Goal: Task Accomplishment & Management: Use online tool/utility

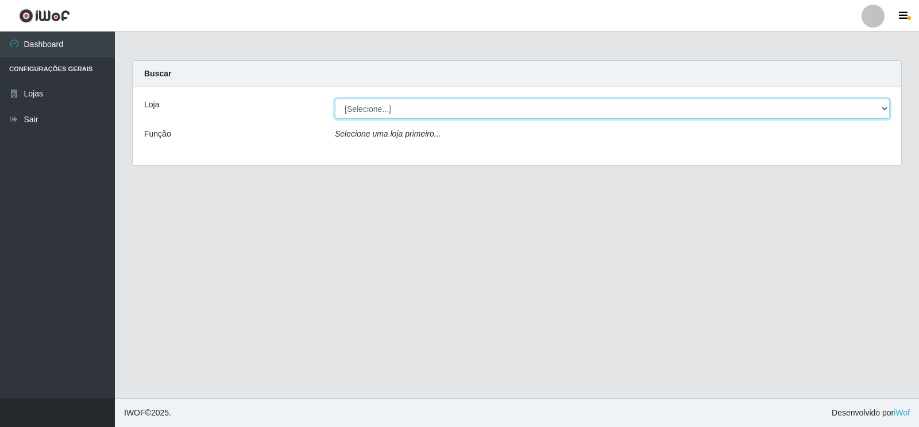
click at [885, 106] on select "[Selecione...] Atacado Vem - [STREET_ADDRESS]" at bounding box center [612, 109] width 555 height 20
select select "455"
click at [335, 99] on select "[Selecione...] Atacado Vem - [STREET_ADDRESS]" at bounding box center [612, 109] width 555 height 20
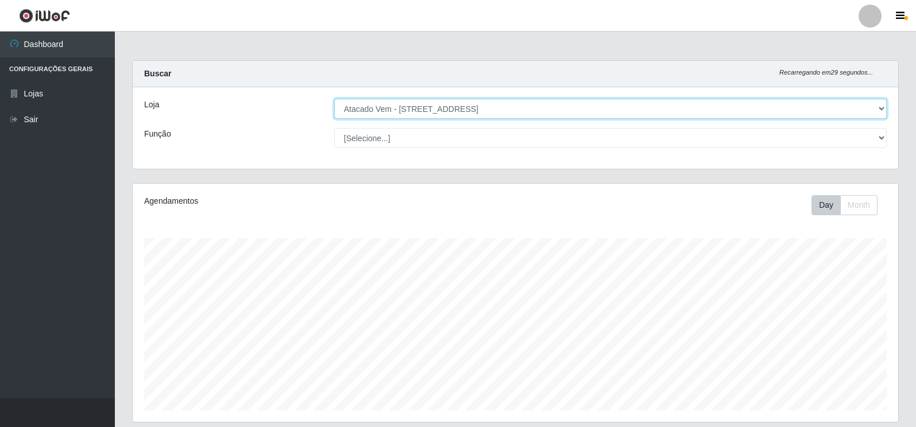
scroll to position [238, 765]
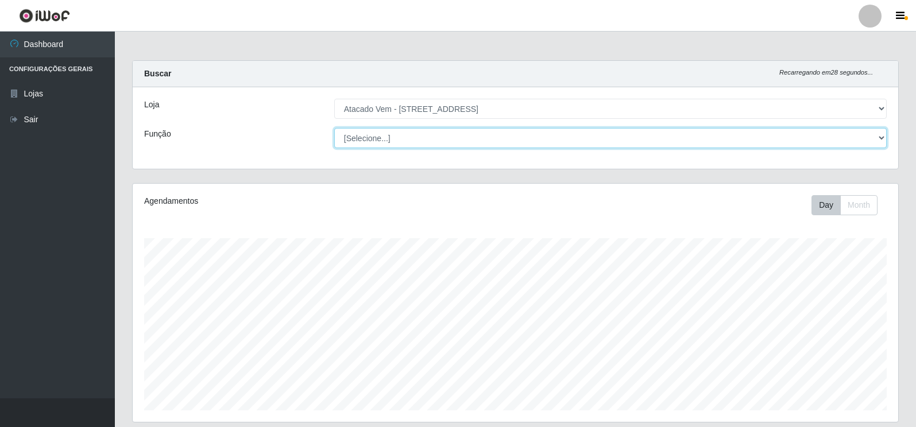
click at [880, 137] on select "[Selecione...] Carregador e Descarregador de Caminhão Carregador e Descarregado…" at bounding box center [610, 138] width 552 height 20
select select "24"
click at [334, 128] on select "[Selecione...] Carregador e Descarregador de Caminhão Carregador e Descarregado…" at bounding box center [610, 138] width 552 height 20
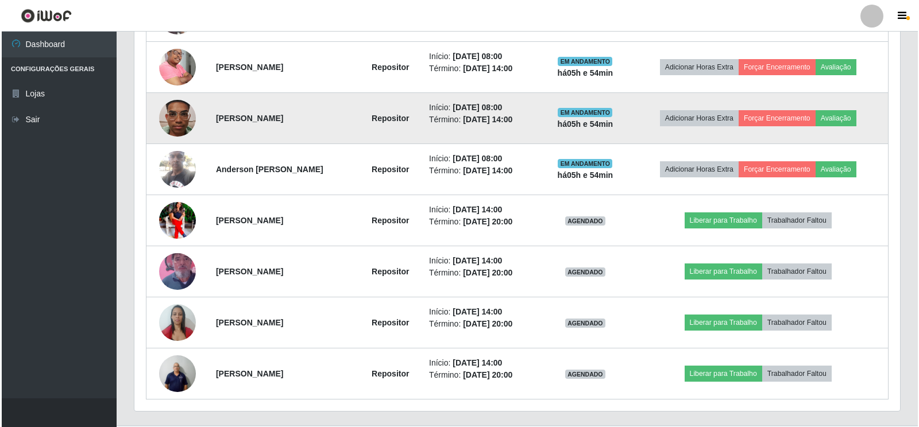
scroll to position [574, 0]
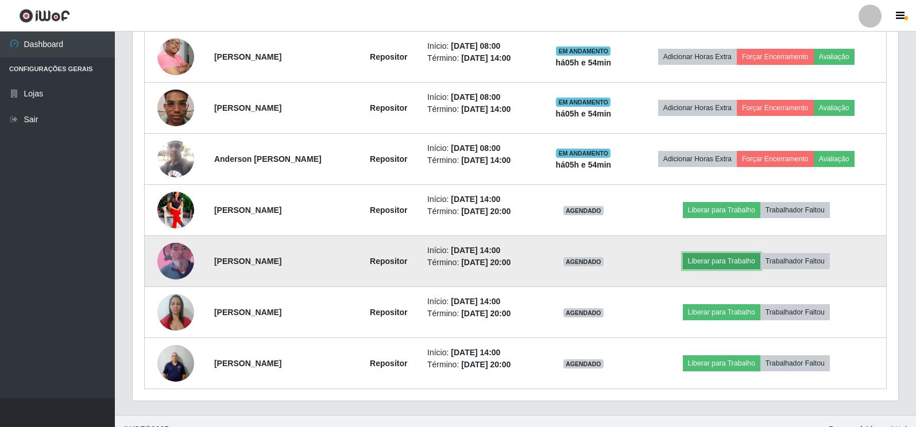
click at [731, 258] on button "Liberar para Trabalho" at bounding box center [722, 261] width 78 height 16
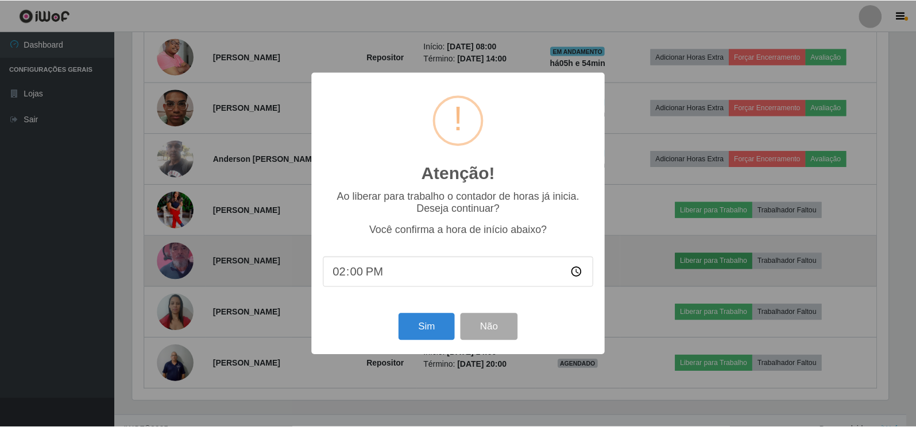
scroll to position [238, 759]
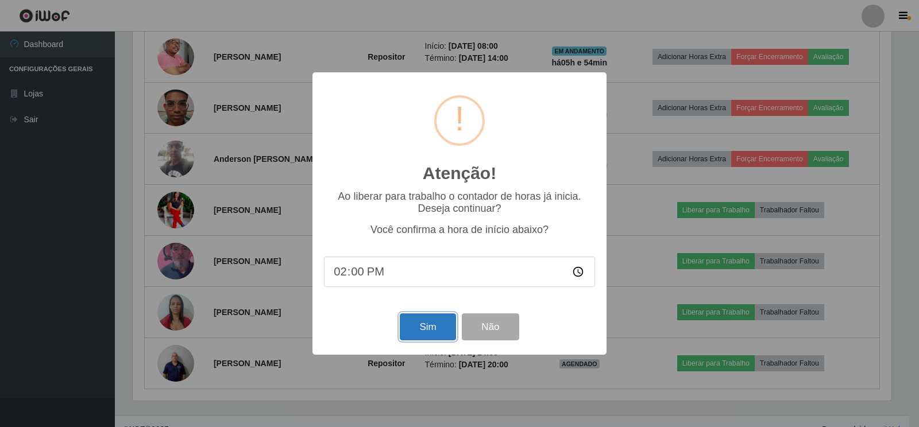
click at [419, 325] on button "Sim" at bounding box center [428, 327] width 56 height 27
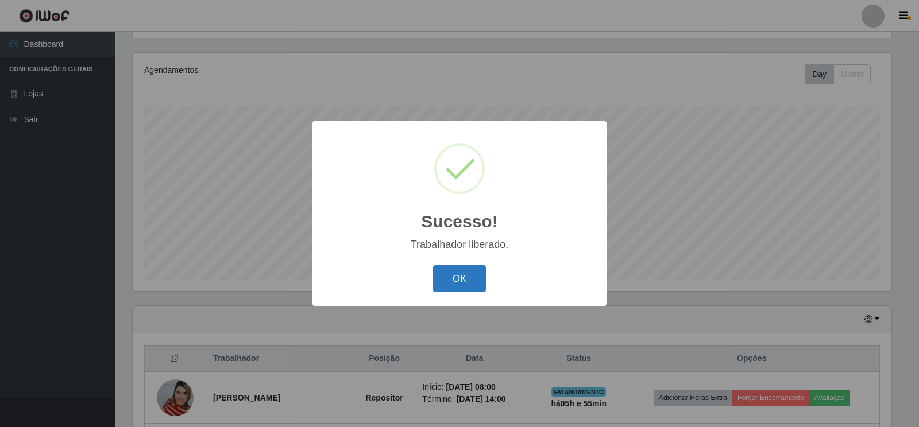
click at [467, 280] on button "OK" at bounding box center [459, 278] width 53 height 27
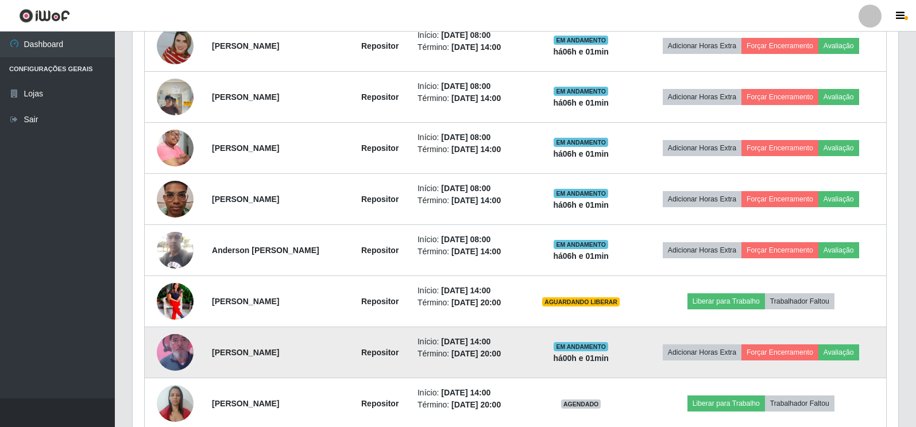
scroll to position [475, 0]
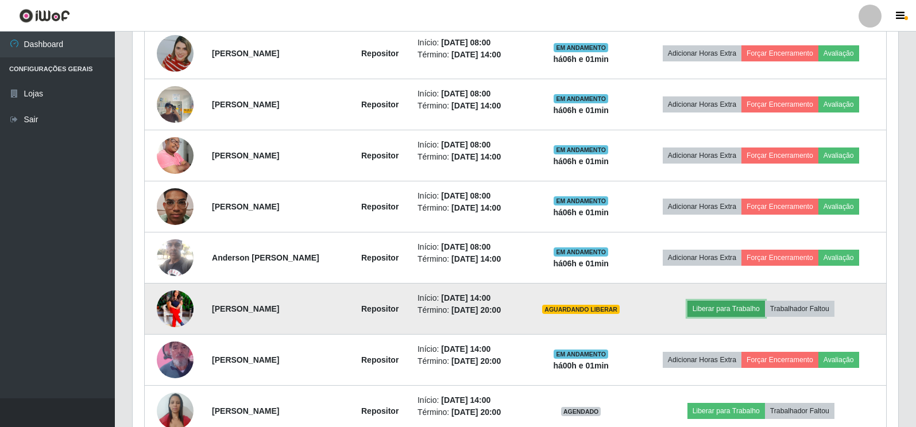
click at [730, 308] on button "Liberar para Trabalho" at bounding box center [726, 309] width 78 height 16
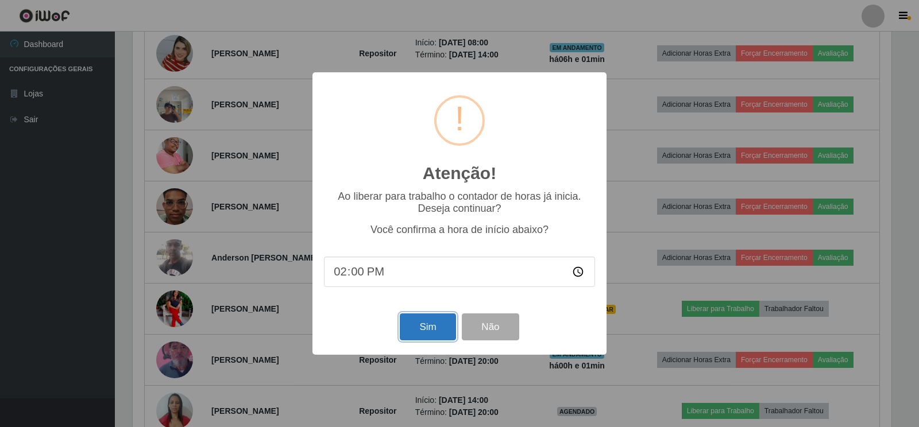
click at [415, 326] on button "Sim" at bounding box center [428, 327] width 56 height 27
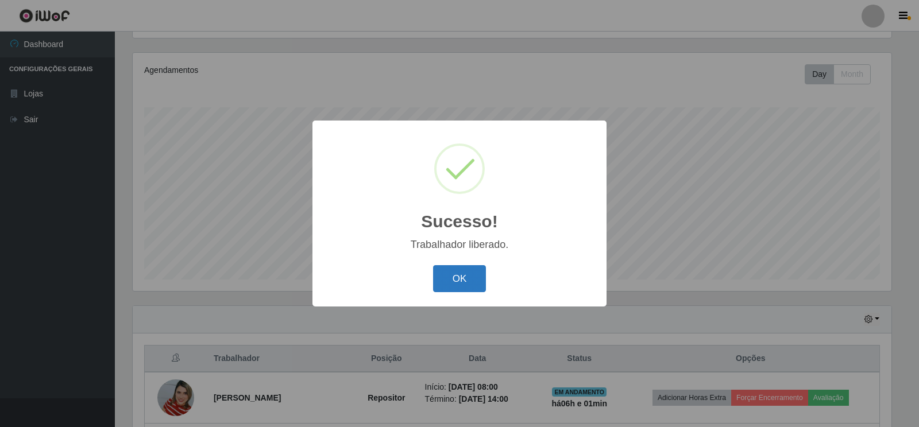
click at [460, 283] on button "OK" at bounding box center [459, 278] width 53 height 27
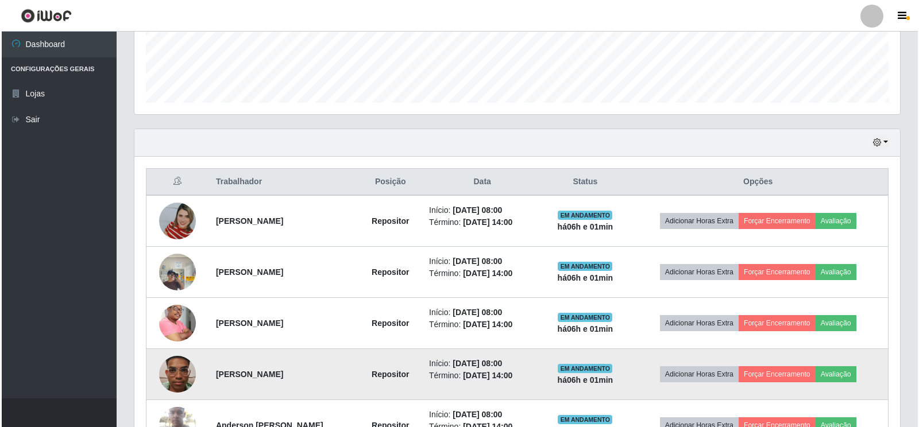
scroll to position [303, 0]
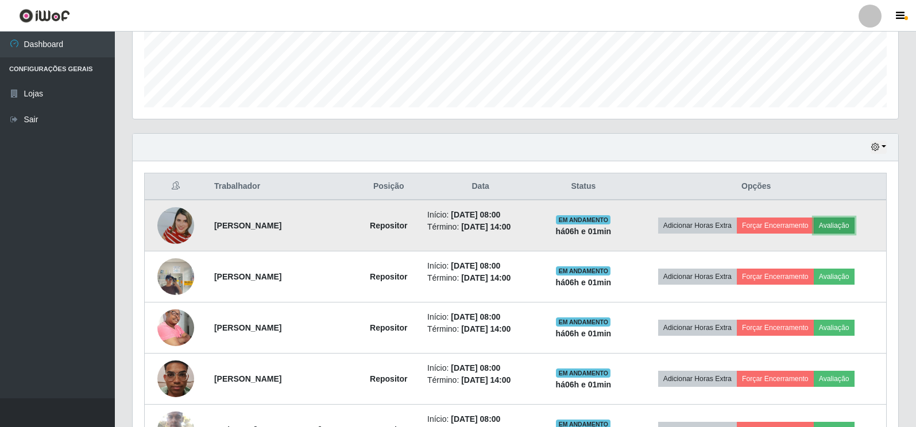
click at [844, 226] on button "Avaliação" at bounding box center [834, 226] width 41 height 16
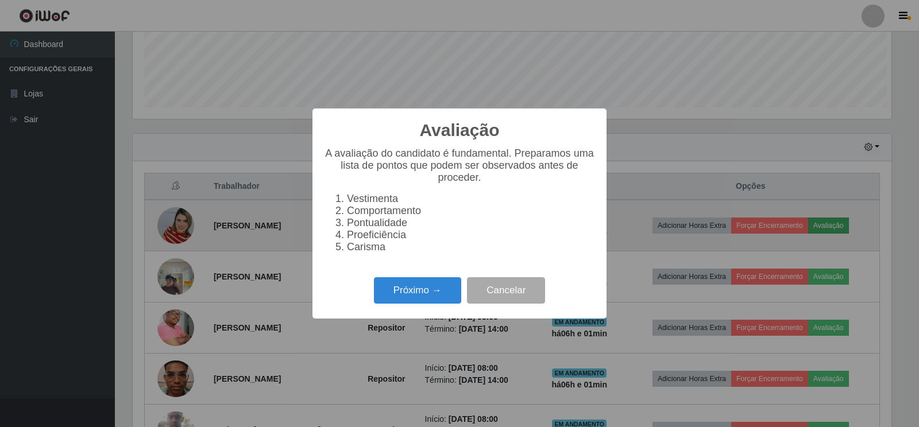
scroll to position [238, 759]
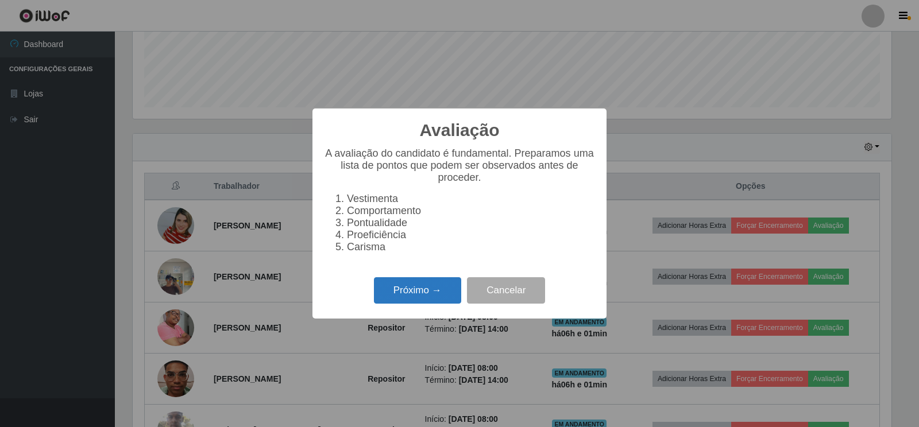
click at [422, 299] on button "Próximo →" at bounding box center [417, 290] width 87 height 27
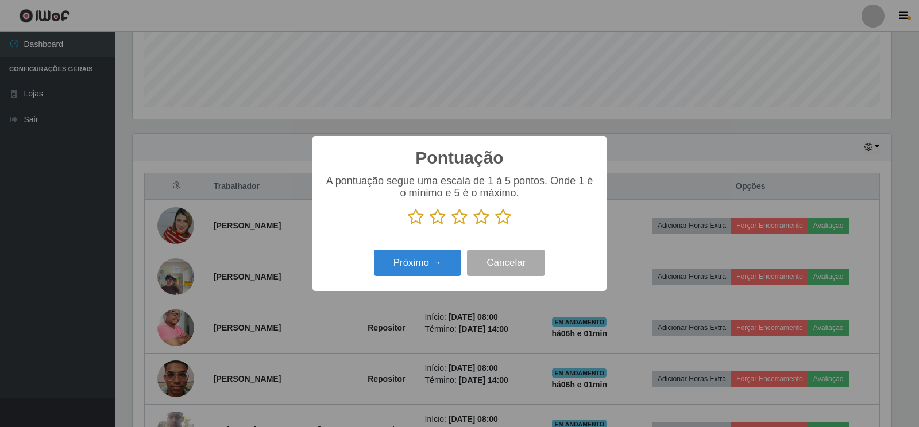
scroll to position [573960, 573439]
click at [413, 221] on icon at bounding box center [416, 216] width 16 height 17
click at [408, 226] on input "radio" at bounding box center [408, 226] width 0 height 0
click at [438, 220] on icon at bounding box center [438, 216] width 16 height 17
click at [430, 226] on input "radio" at bounding box center [430, 226] width 0 height 0
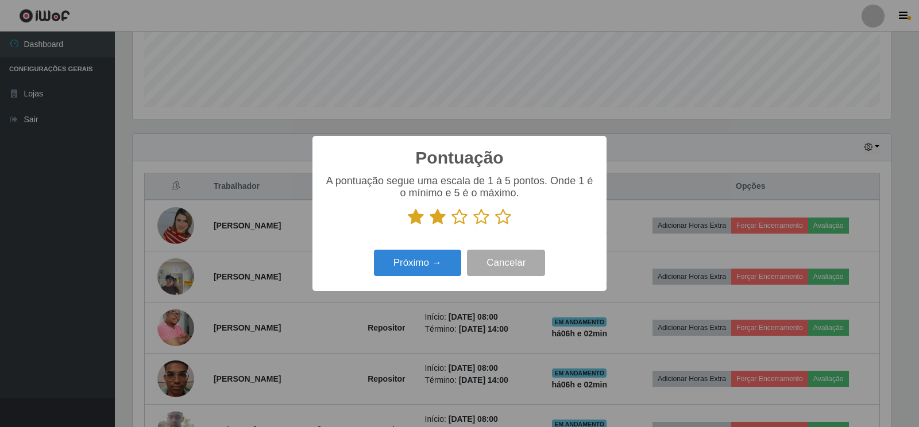
click at [455, 218] on icon at bounding box center [459, 216] width 16 height 17
click at [451, 226] on input "radio" at bounding box center [451, 226] width 0 height 0
click at [478, 217] on icon at bounding box center [481, 216] width 16 height 17
click at [473, 226] on input "radio" at bounding box center [473, 226] width 0 height 0
click at [504, 218] on icon at bounding box center [503, 216] width 16 height 17
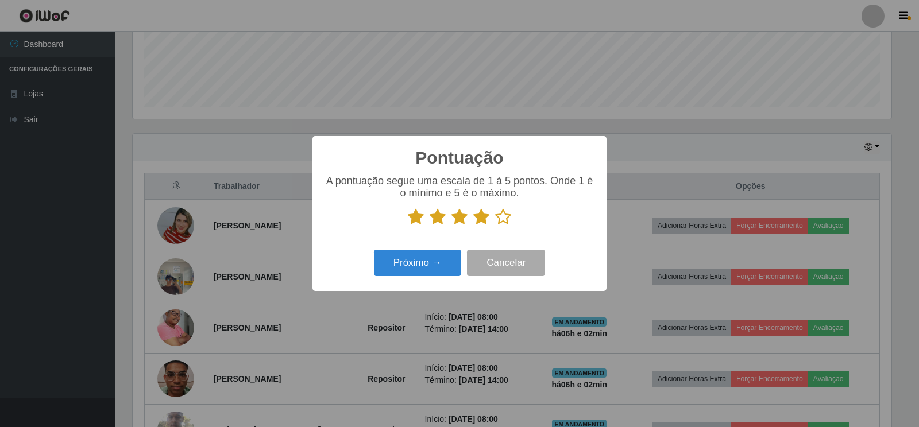
click at [495, 226] on input "radio" at bounding box center [495, 226] width 0 height 0
click at [406, 261] on button "Próximo →" at bounding box center [417, 263] width 87 height 27
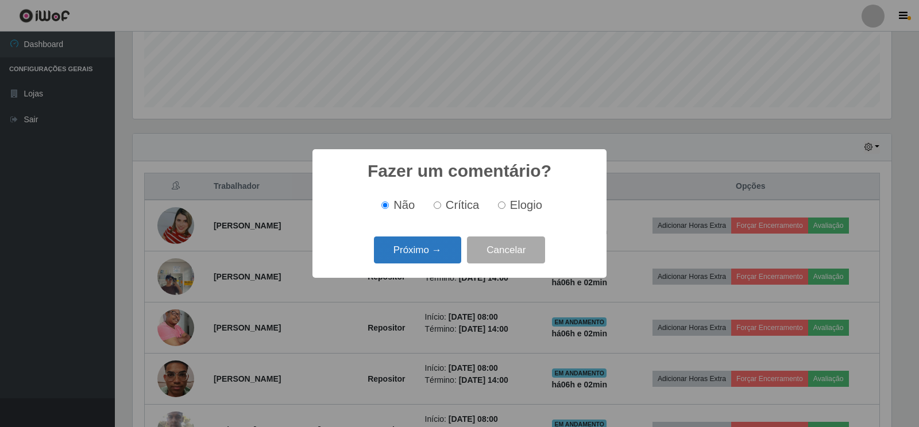
click at [418, 253] on button "Próximo →" at bounding box center [417, 250] width 87 height 27
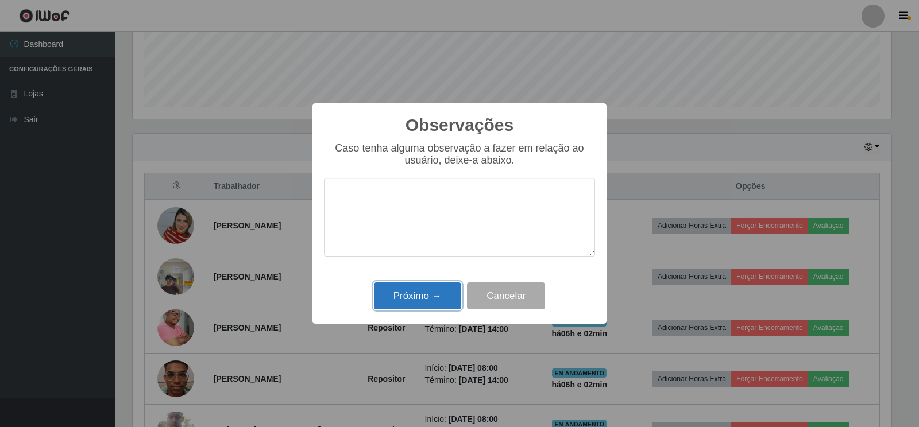
click at [415, 300] on button "Próximo →" at bounding box center [417, 296] width 87 height 27
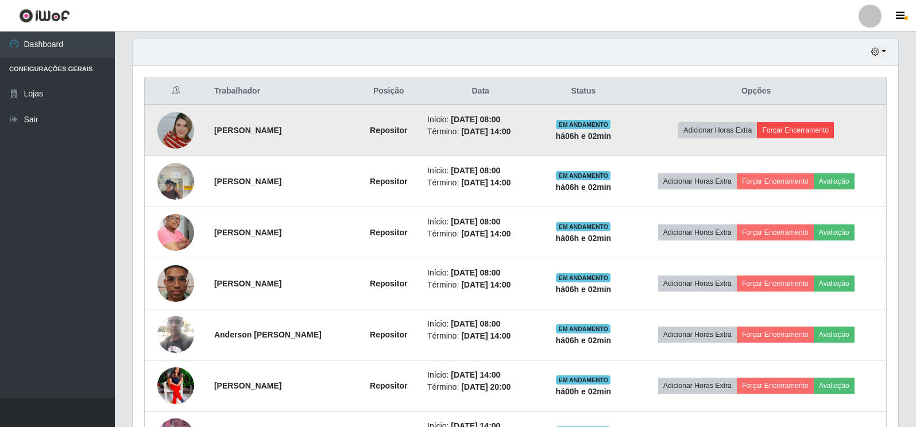
scroll to position [418, 0]
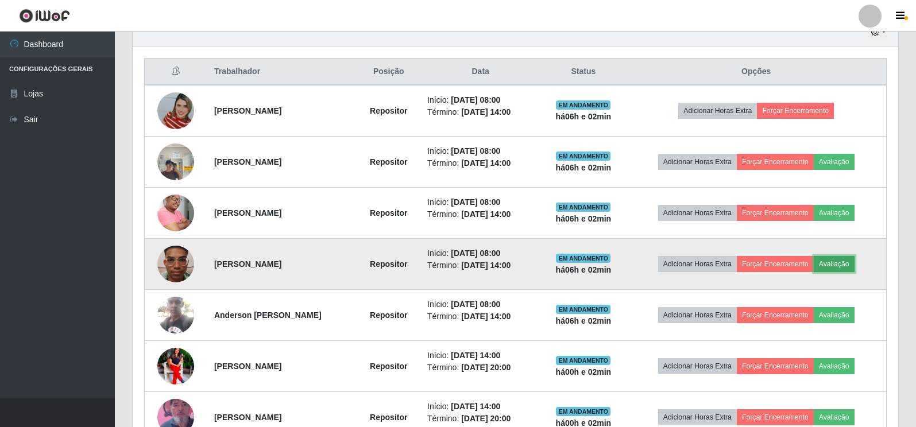
click at [838, 264] on button "Avaliação" at bounding box center [834, 264] width 41 height 16
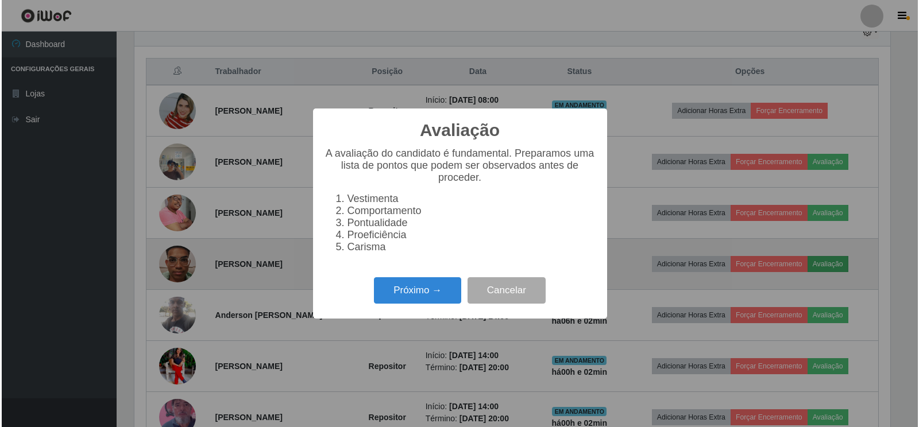
scroll to position [238, 759]
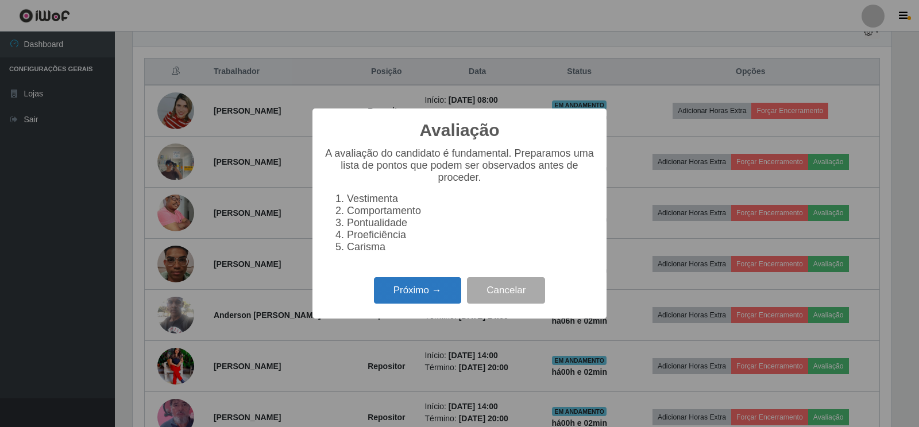
click at [419, 299] on button "Próximo →" at bounding box center [417, 290] width 87 height 27
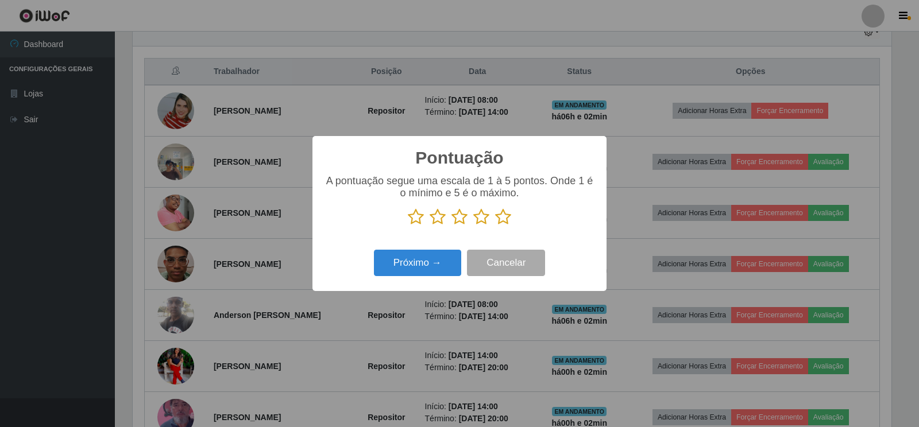
scroll to position [573960, 573439]
click at [414, 216] on icon at bounding box center [416, 216] width 16 height 17
click at [408, 226] on input "radio" at bounding box center [408, 226] width 0 height 0
click at [439, 217] on icon at bounding box center [438, 216] width 16 height 17
click at [430, 226] on input "radio" at bounding box center [430, 226] width 0 height 0
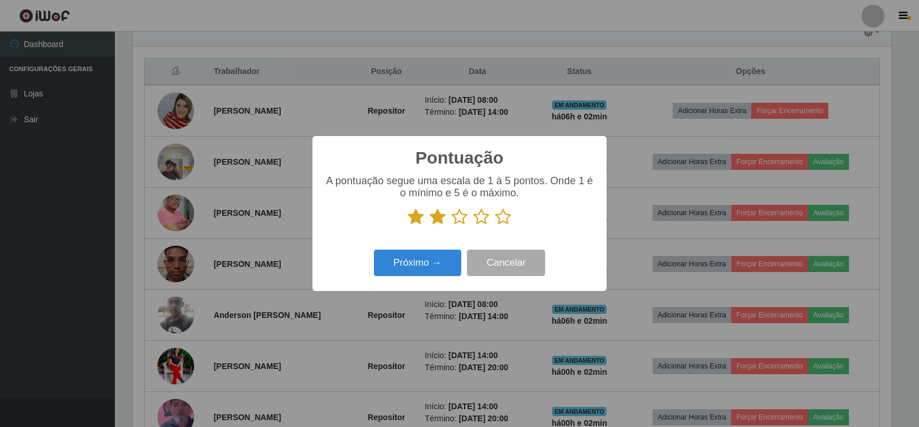
click at [455, 218] on icon at bounding box center [459, 216] width 16 height 17
click at [451, 226] on input "radio" at bounding box center [451, 226] width 0 height 0
click at [479, 218] on icon at bounding box center [481, 216] width 16 height 17
click at [473, 226] on input "radio" at bounding box center [473, 226] width 0 height 0
click at [506, 219] on icon at bounding box center [503, 216] width 16 height 17
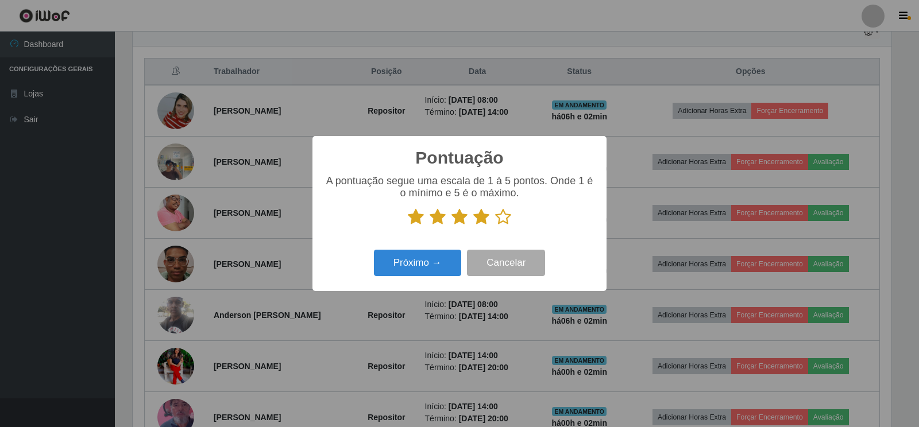
click at [495, 226] on input "radio" at bounding box center [495, 226] width 0 height 0
click at [413, 267] on button "Próximo →" at bounding box center [417, 263] width 87 height 27
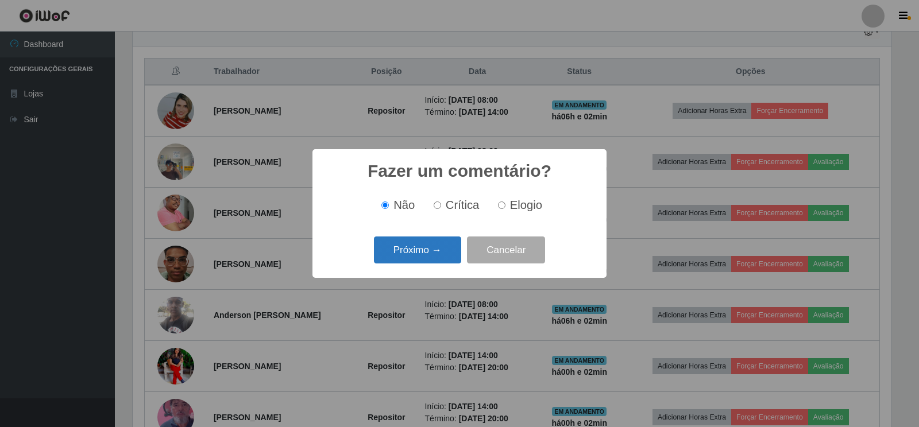
click at [411, 252] on button "Próximo →" at bounding box center [417, 250] width 87 height 27
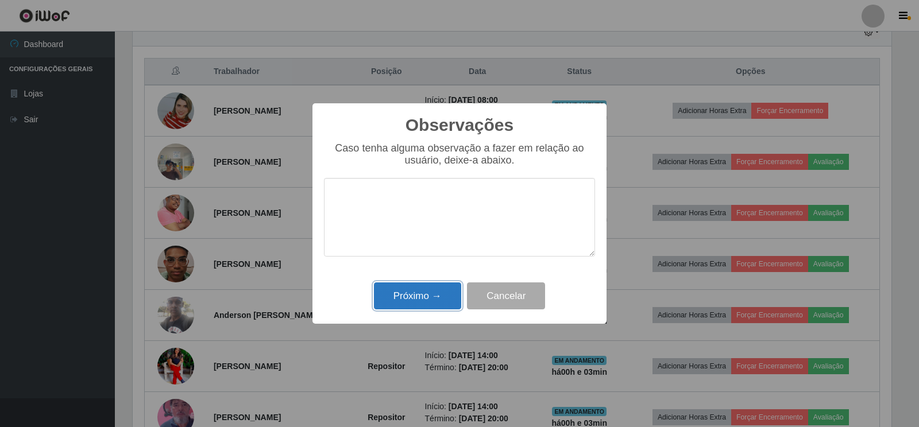
click at [431, 296] on button "Próximo →" at bounding box center [417, 296] width 87 height 27
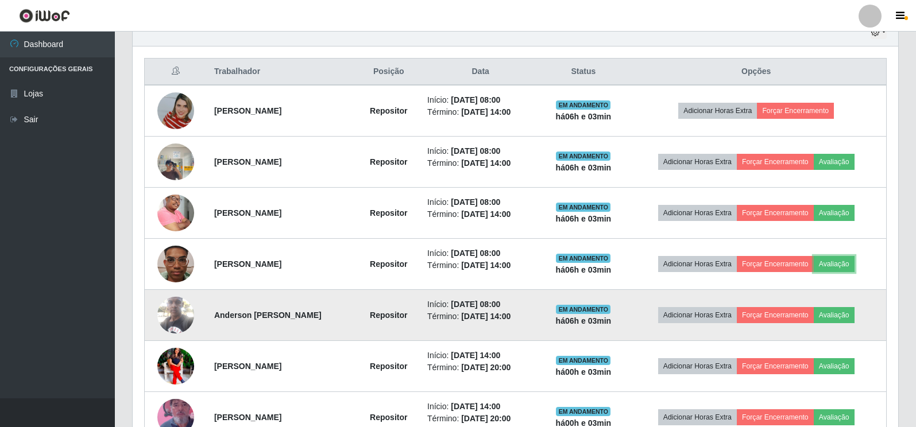
scroll to position [475, 0]
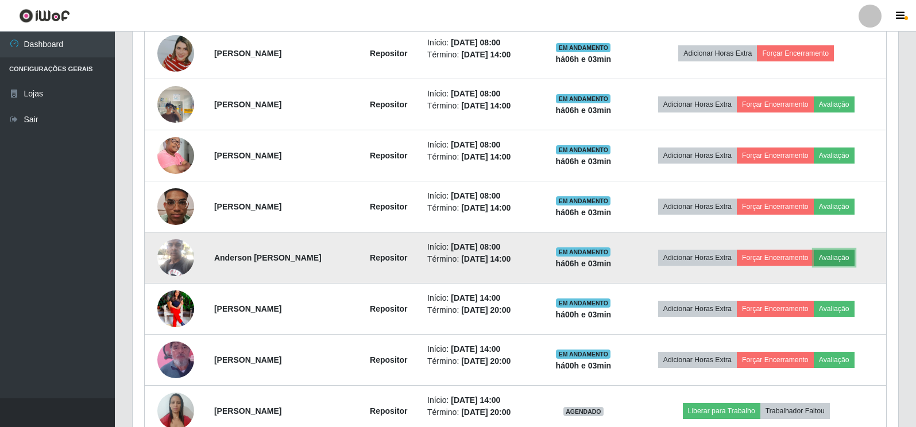
click at [840, 259] on button "Avaliação" at bounding box center [834, 258] width 41 height 16
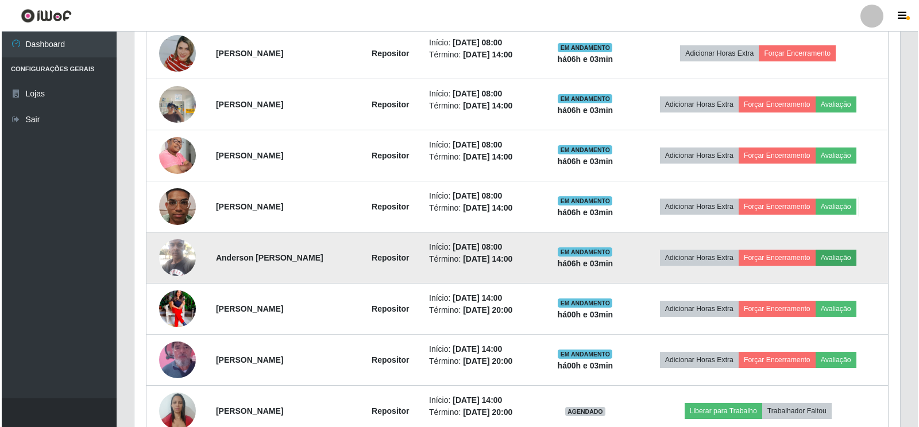
scroll to position [238, 759]
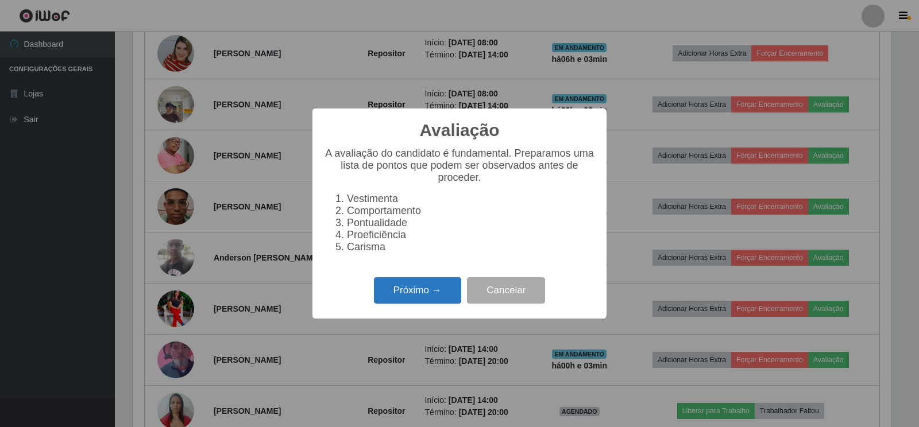
click at [400, 295] on button "Próximo →" at bounding box center [417, 290] width 87 height 27
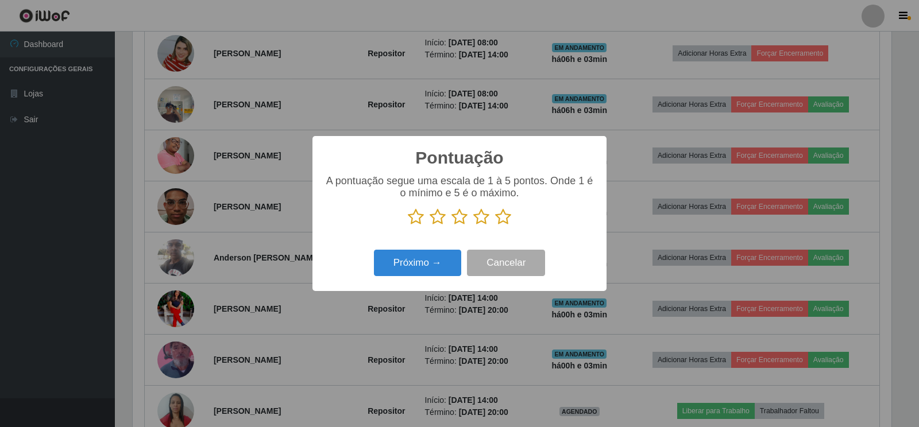
scroll to position [573960, 573439]
click at [415, 217] on icon at bounding box center [416, 216] width 16 height 17
click at [408, 226] on input "radio" at bounding box center [408, 226] width 0 height 0
click at [439, 219] on icon at bounding box center [438, 216] width 16 height 17
click at [430, 226] on input "radio" at bounding box center [430, 226] width 0 height 0
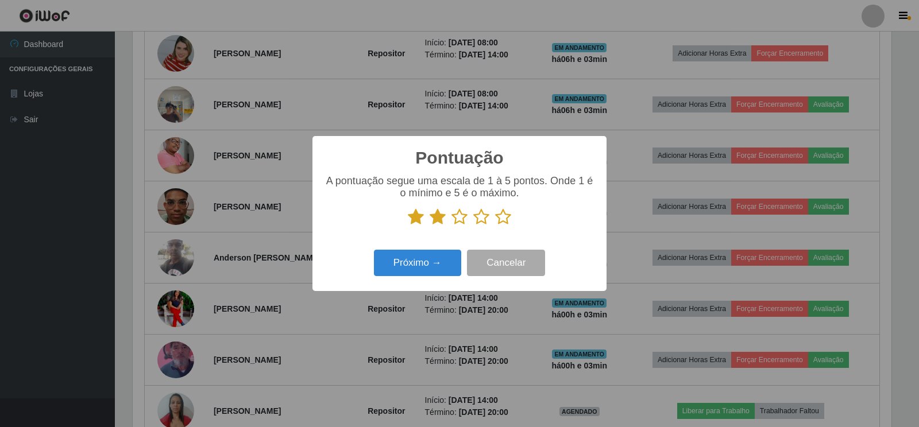
click at [455, 219] on icon at bounding box center [459, 216] width 16 height 17
click at [451, 226] on input "radio" at bounding box center [451, 226] width 0 height 0
click at [483, 219] on icon at bounding box center [481, 216] width 16 height 17
click at [473, 226] on input "radio" at bounding box center [473, 226] width 0 height 0
click at [506, 217] on icon at bounding box center [503, 216] width 16 height 17
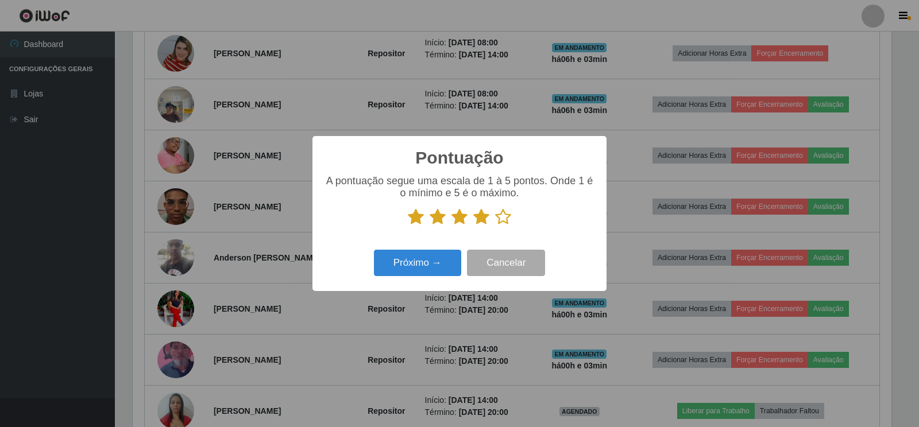
click at [495, 226] on input "radio" at bounding box center [495, 226] width 0 height 0
click at [400, 264] on button "Próximo →" at bounding box center [417, 263] width 87 height 27
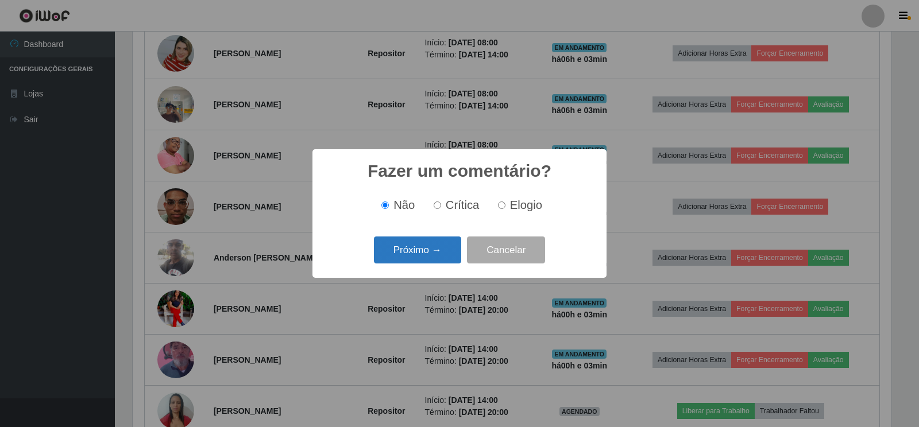
click at [411, 250] on button "Próximo →" at bounding box center [417, 250] width 87 height 27
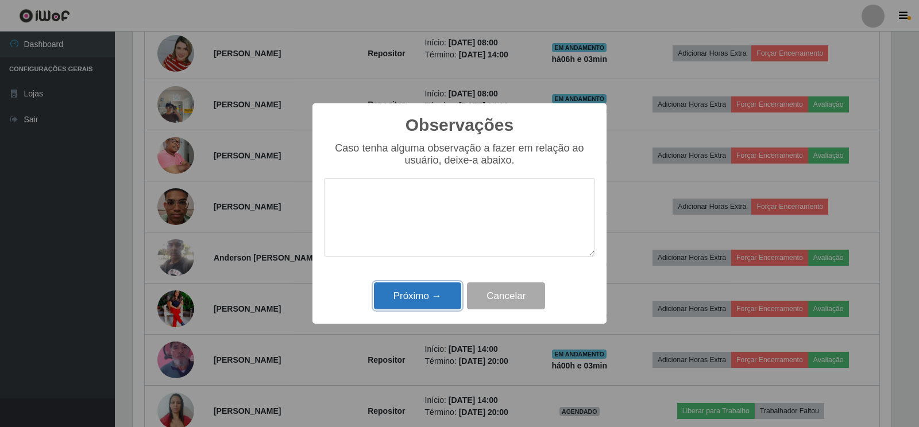
click at [412, 300] on button "Próximo →" at bounding box center [417, 296] width 87 height 27
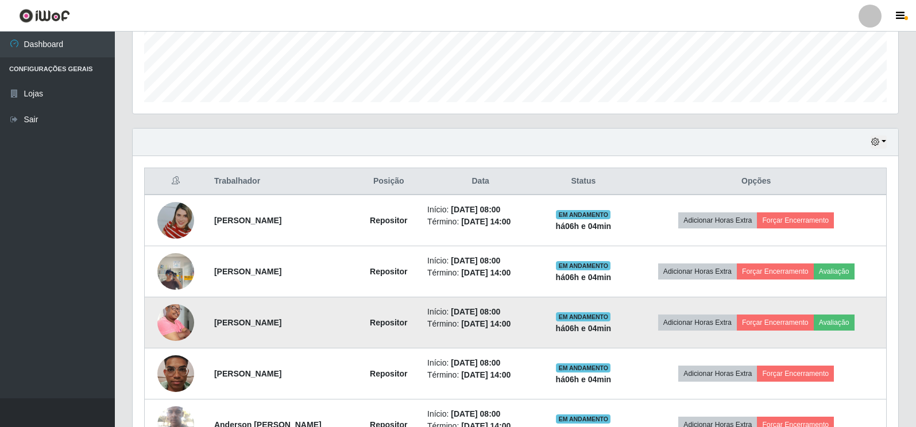
scroll to position [303, 0]
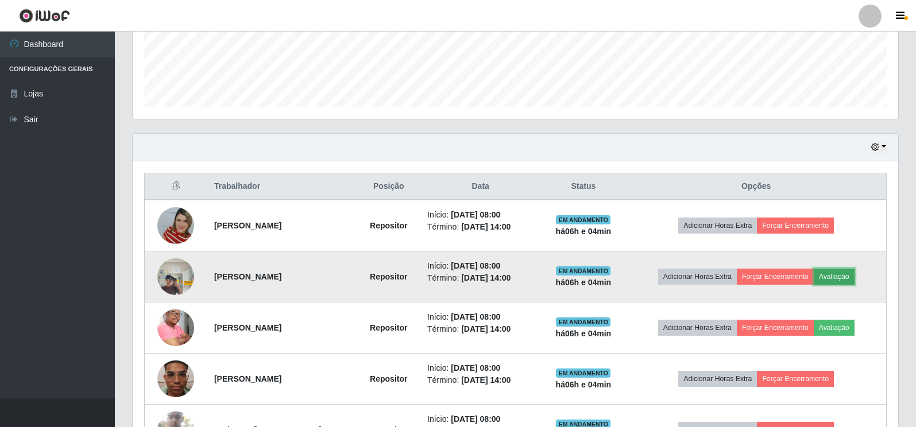
click at [841, 276] on button "Avaliação" at bounding box center [834, 277] width 41 height 16
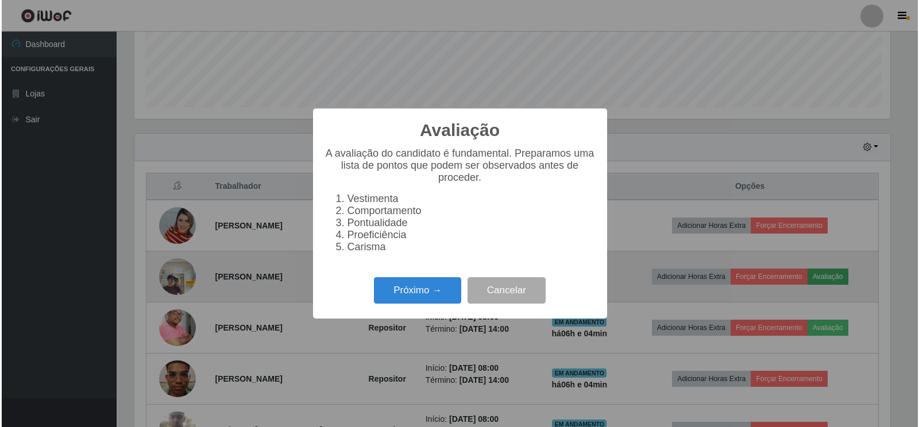
scroll to position [238, 759]
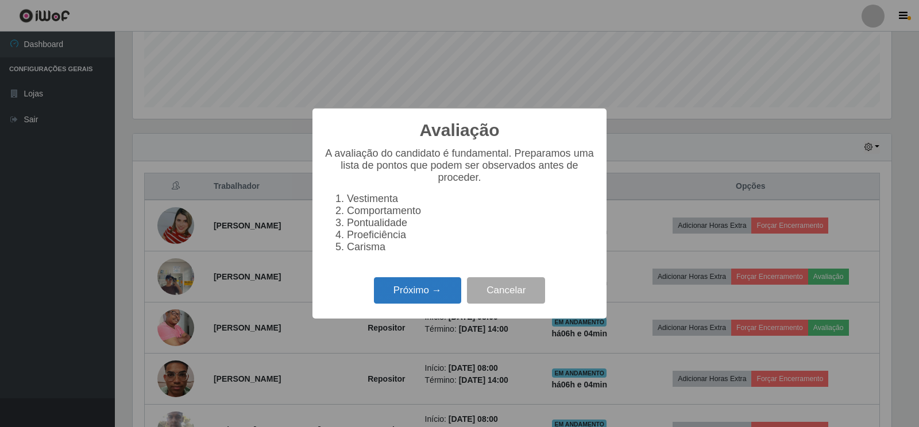
click at [415, 297] on button "Próximo →" at bounding box center [417, 290] width 87 height 27
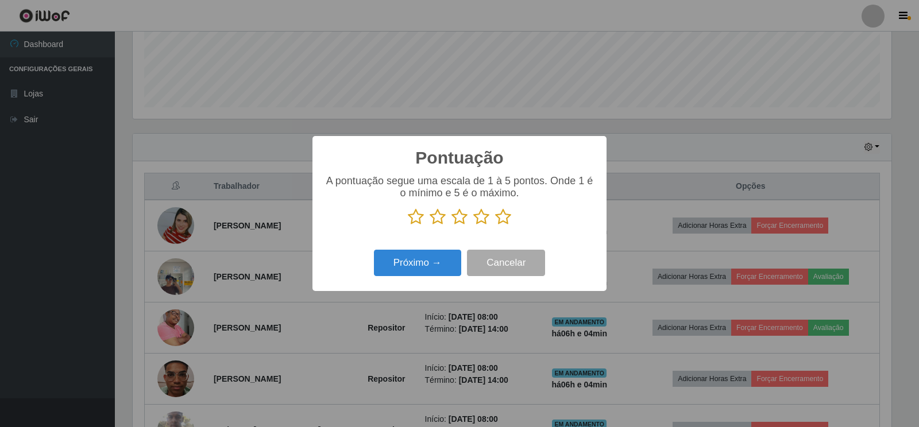
click at [411, 219] on icon at bounding box center [416, 216] width 16 height 17
click at [408, 226] on input "radio" at bounding box center [408, 226] width 0 height 0
click at [438, 222] on icon at bounding box center [438, 216] width 16 height 17
click at [430, 226] on input "radio" at bounding box center [430, 226] width 0 height 0
click at [455, 218] on icon at bounding box center [459, 216] width 16 height 17
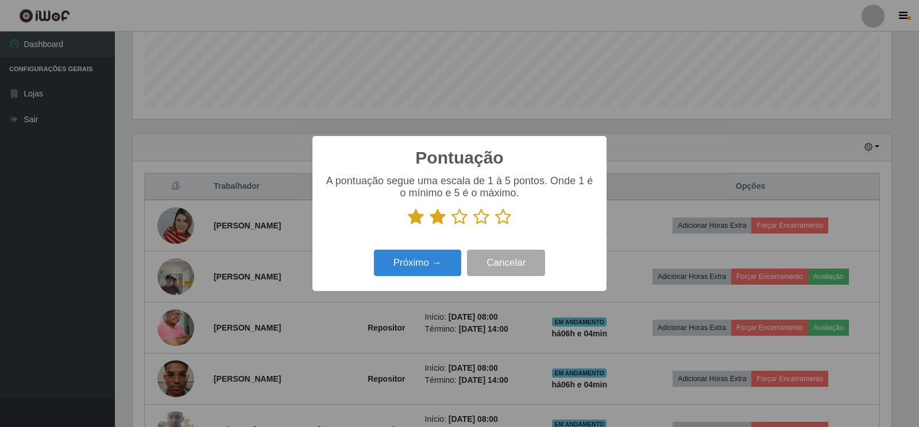
click at [451, 226] on input "radio" at bounding box center [451, 226] width 0 height 0
click at [482, 219] on icon at bounding box center [481, 216] width 16 height 17
click at [473, 226] on input "radio" at bounding box center [473, 226] width 0 height 0
click at [500, 218] on icon at bounding box center [503, 216] width 16 height 17
click at [495, 226] on input "radio" at bounding box center [495, 226] width 0 height 0
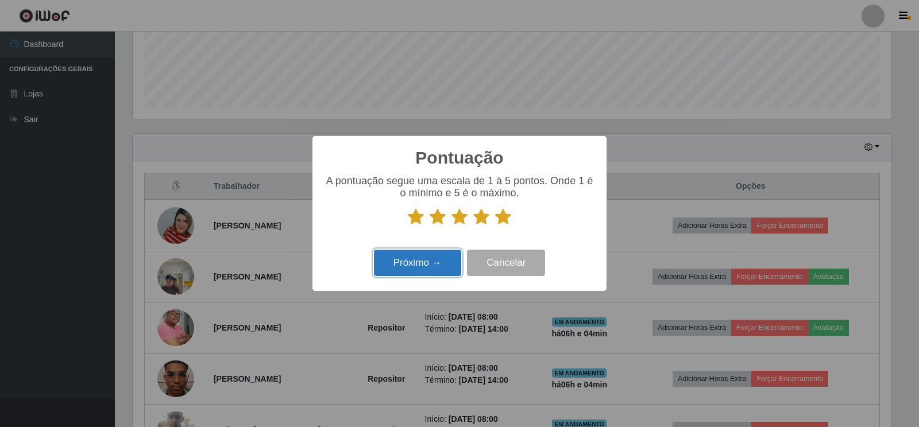
click at [403, 266] on button "Próximo →" at bounding box center [417, 263] width 87 height 27
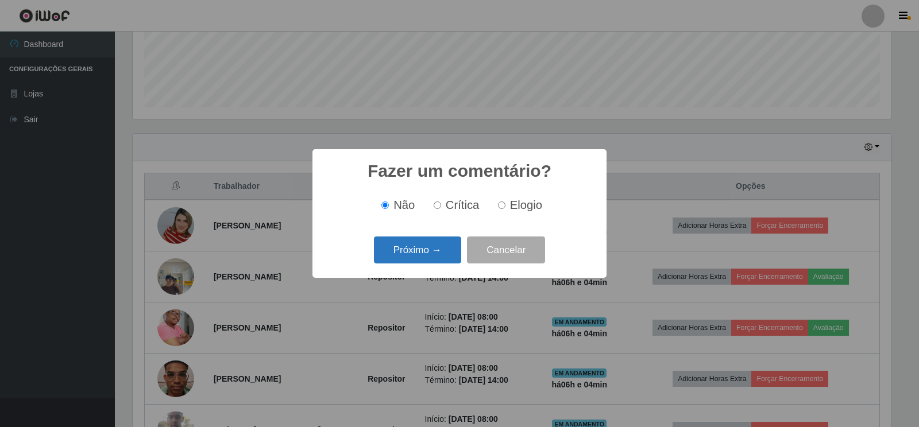
click at [419, 251] on button "Próximo →" at bounding box center [417, 250] width 87 height 27
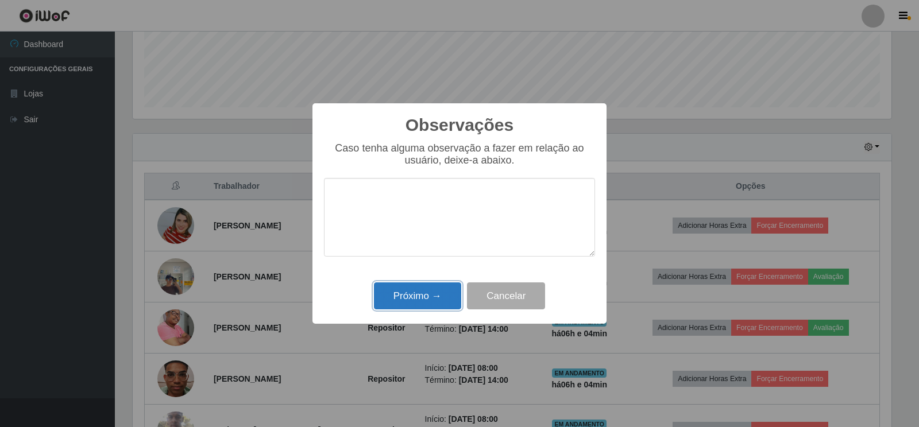
click at [418, 295] on button "Próximo →" at bounding box center [417, 296] width 87 height 27
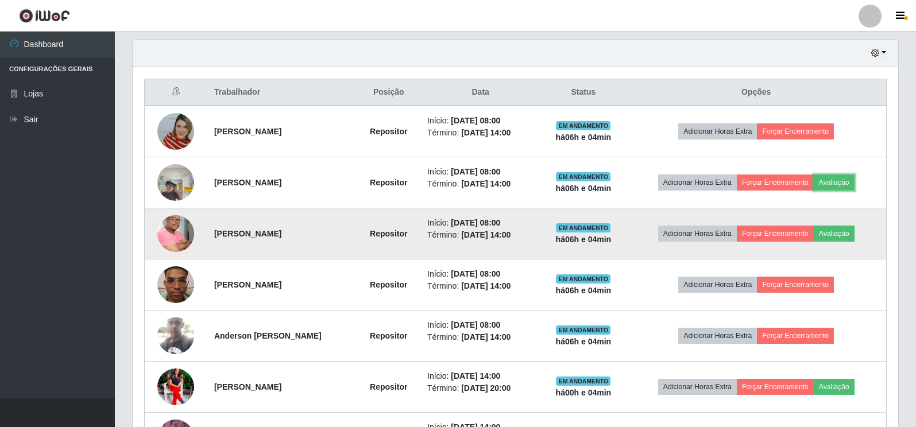
scroll to position [418, 0]
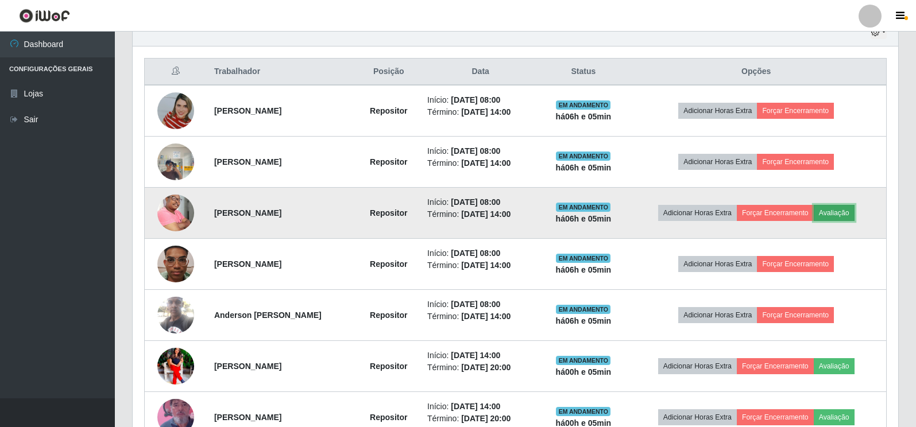
click at [840, 212] on button "Avaliação" at bounding box center [834, 213] width 41 height 16
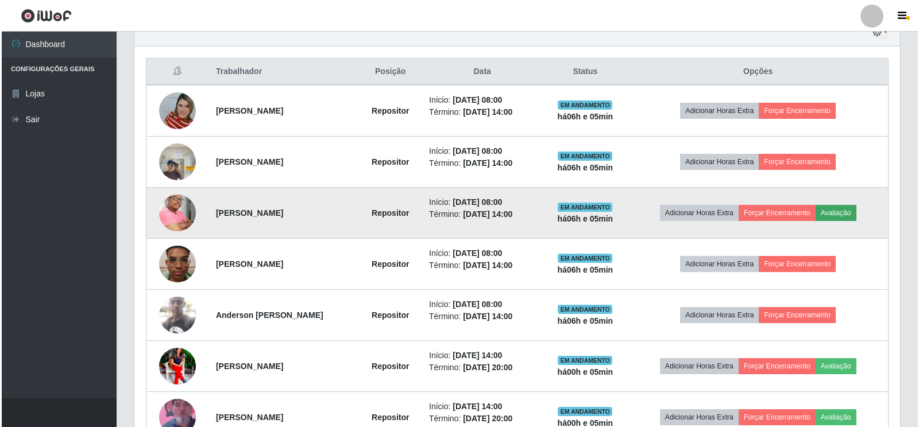
scroll to position [238, 759]
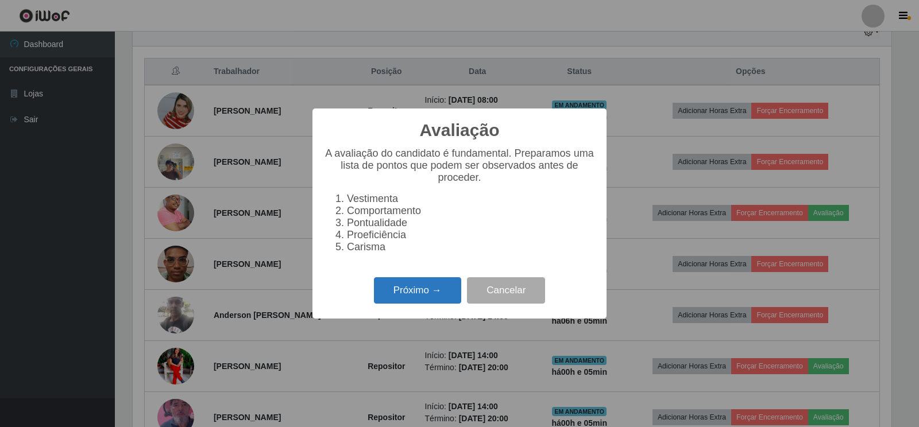
click at [392, 298] on button "Próximo →" at bounding box center [417, 290] width 87 height 27
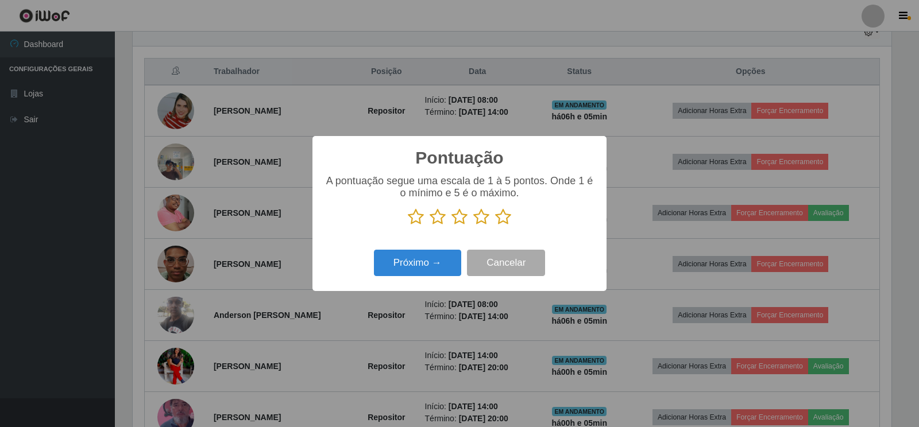
click at [417, 217] on icon at bounding box center [416, 216] width 16 height 17
click at [408, 226] on input "radio" at bounding box center [408, 226] width 0 height 0
click at [435, 217] on icon at bounding box center [438, 216] width 16 height 17
click at [430, 226] on input "radio" at bounding box center [430, 226] width 0 height 0
click at [456, 221] on icon at bounding box center [459, 216] width 16 height 17
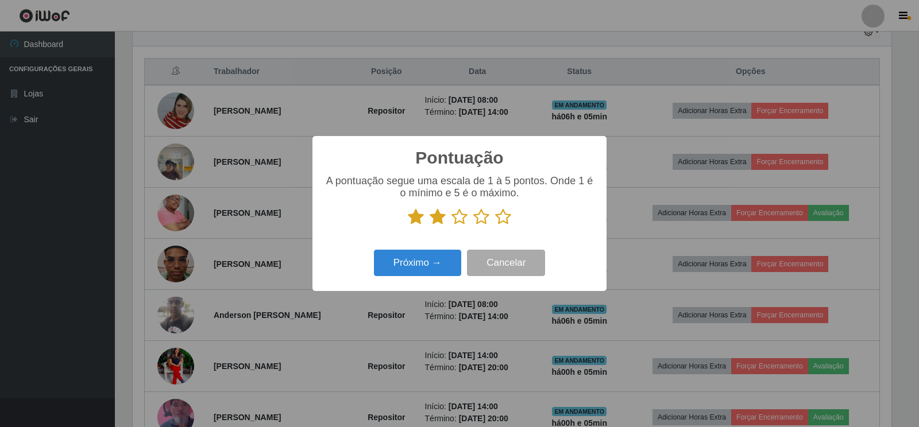
click at [451, 226] on input "radio" at bounding box center [451, 226] width 0 height 0
click at [483, 219] on icon at bounding box center [481, 216] width 16 height 17
click at [473, 226] on input "radio" at bounding box center [473, 226] width 0 height 0
click at [505, 216] on icon at bounding box center [503, 216] width 16 height 17
click at [495, 226] on input "radio" at bounding box center [495, 226] width 0 height 0
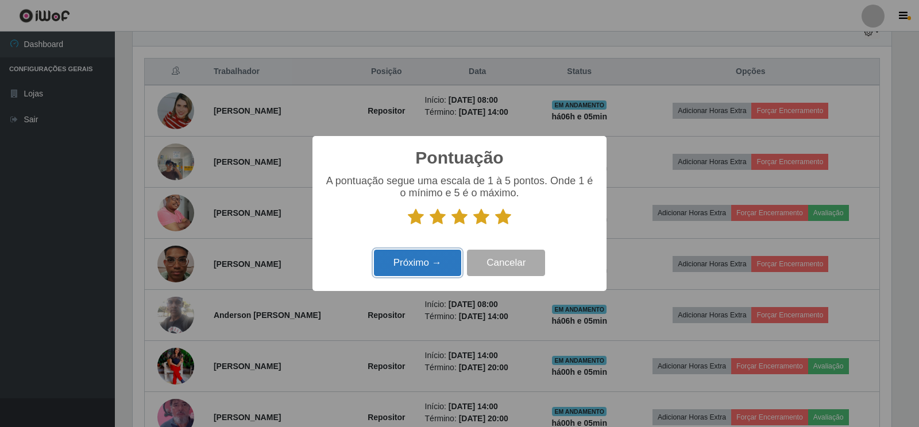
click at [412, 265] on button "Próximo →" at bounding box center [417, 263] width 87 height 27
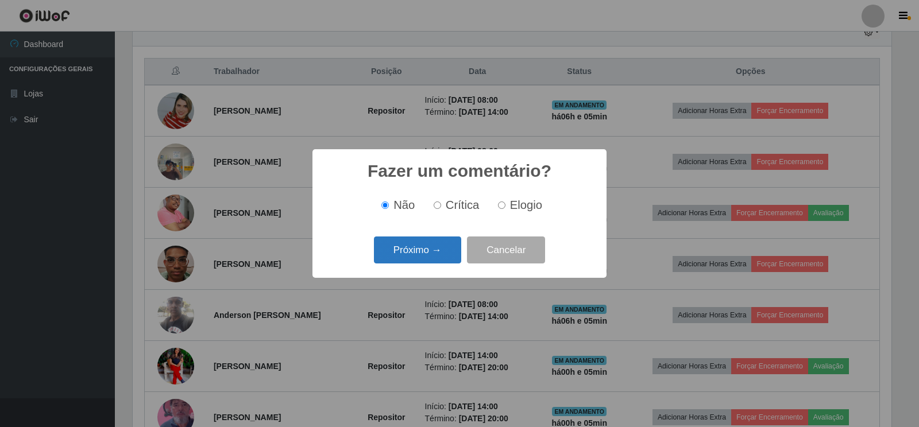
click at [409, 249] on button "Próximo →" at bounding box center [417, 250] width 87 height 27
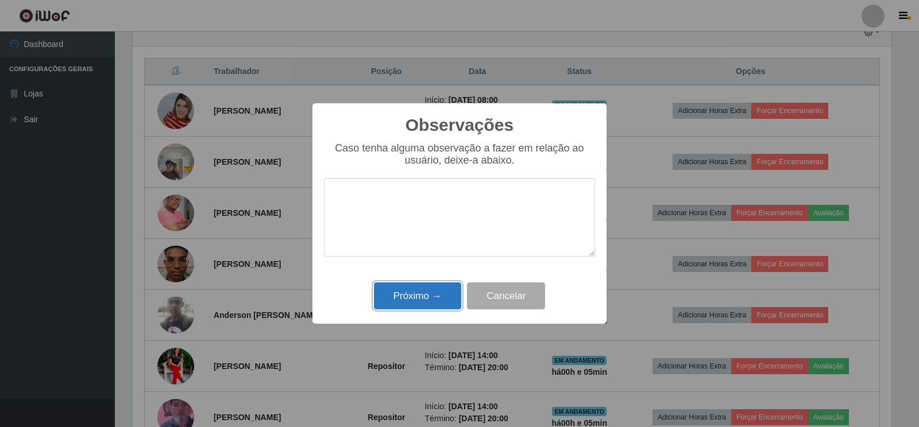
click at [405, 301] on button "Próximo →" at bounding box center [417, 296] width 87 height 27
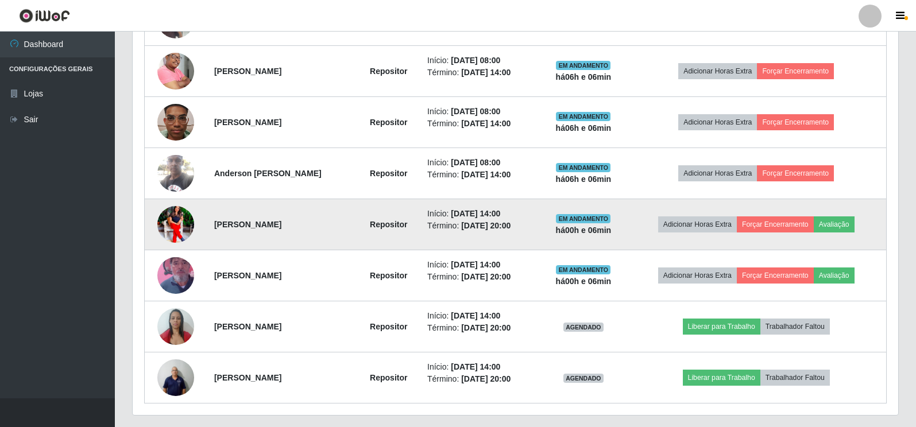
scroll to position [590, 0]
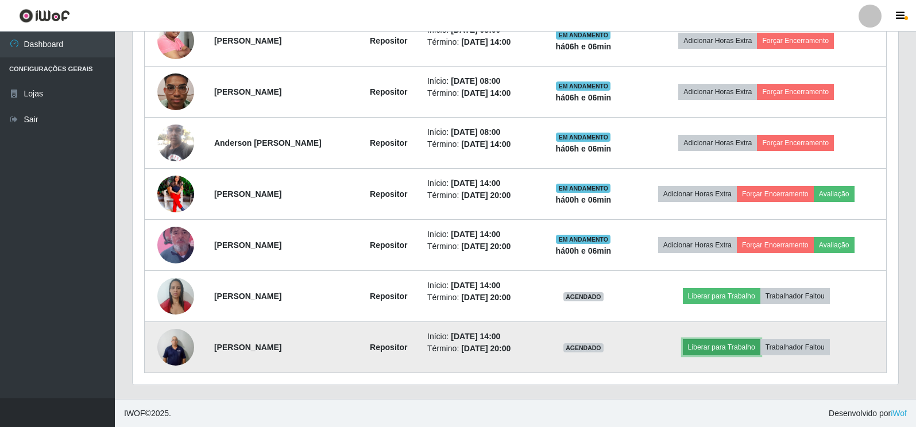
click at [726, 348] on button "Liberar para Trabalho" at bounding box center [722, 347] width 78 height 16
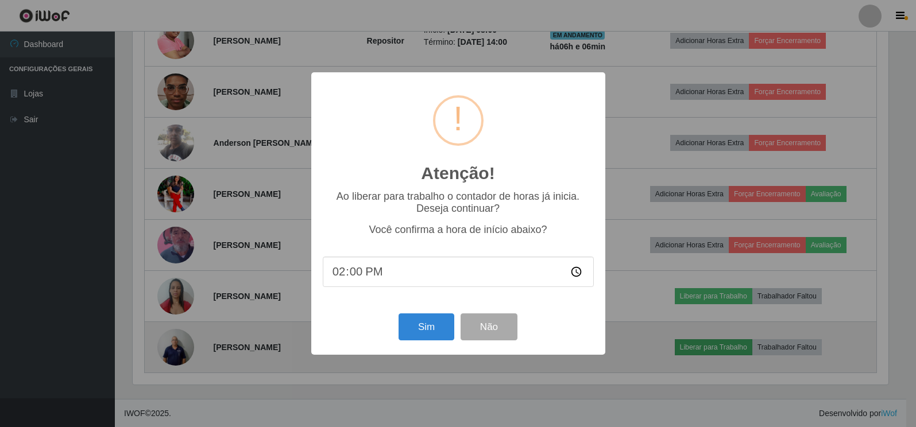
scroll to position [238, 759]
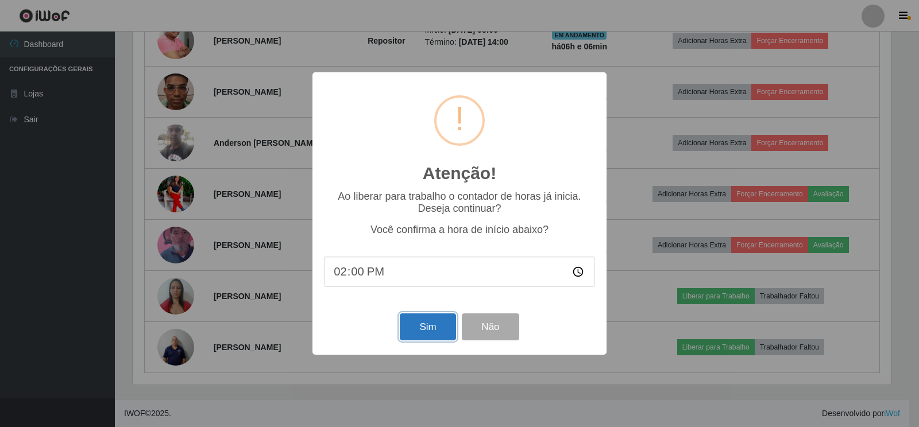
click at [439, 332] on button "Sim" at bounding box center [428, 327] width 56 height 27
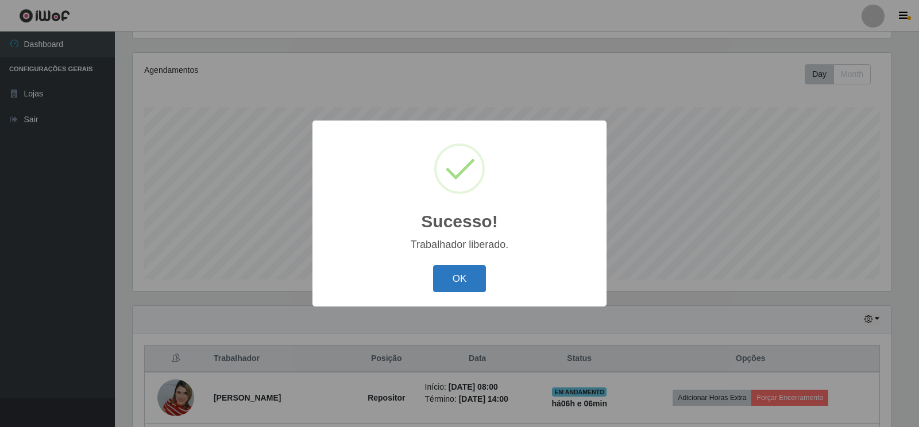
click at [456, 277] on button "OK" at bounding box center [459, 278] width 53 height 27
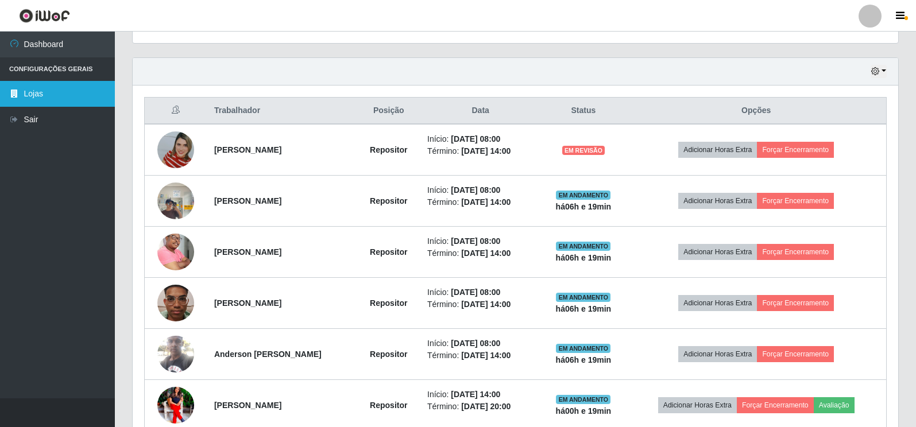
scroll to position [361, 0]
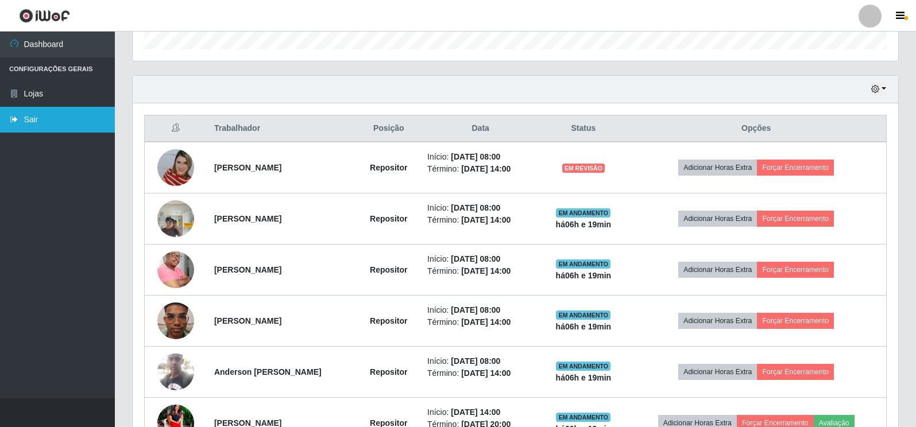
click at [0, 108] on link "Sair" at bounding box center [57, 120] width 115 height 26
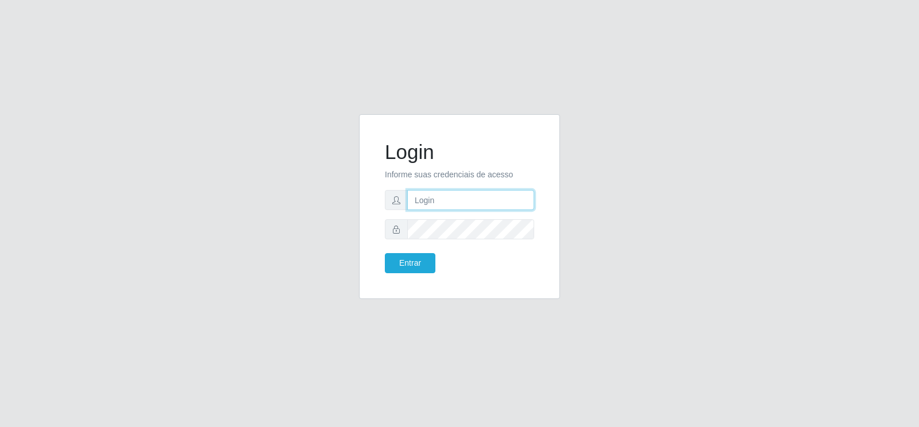
type input "[PERSON_NAME][EMAIL_ADDRESS][DOMAIN_NAME]"
click at [0, 109] on div "Login Informe suas credenciais de acesso [PERSON_NAME][EMAIL_ADDRESS][DOMAIN_NA…" at bounding box center [459, 213] width 919 height 427
